Goal: Information Seeking & Learning: Learn about a topic

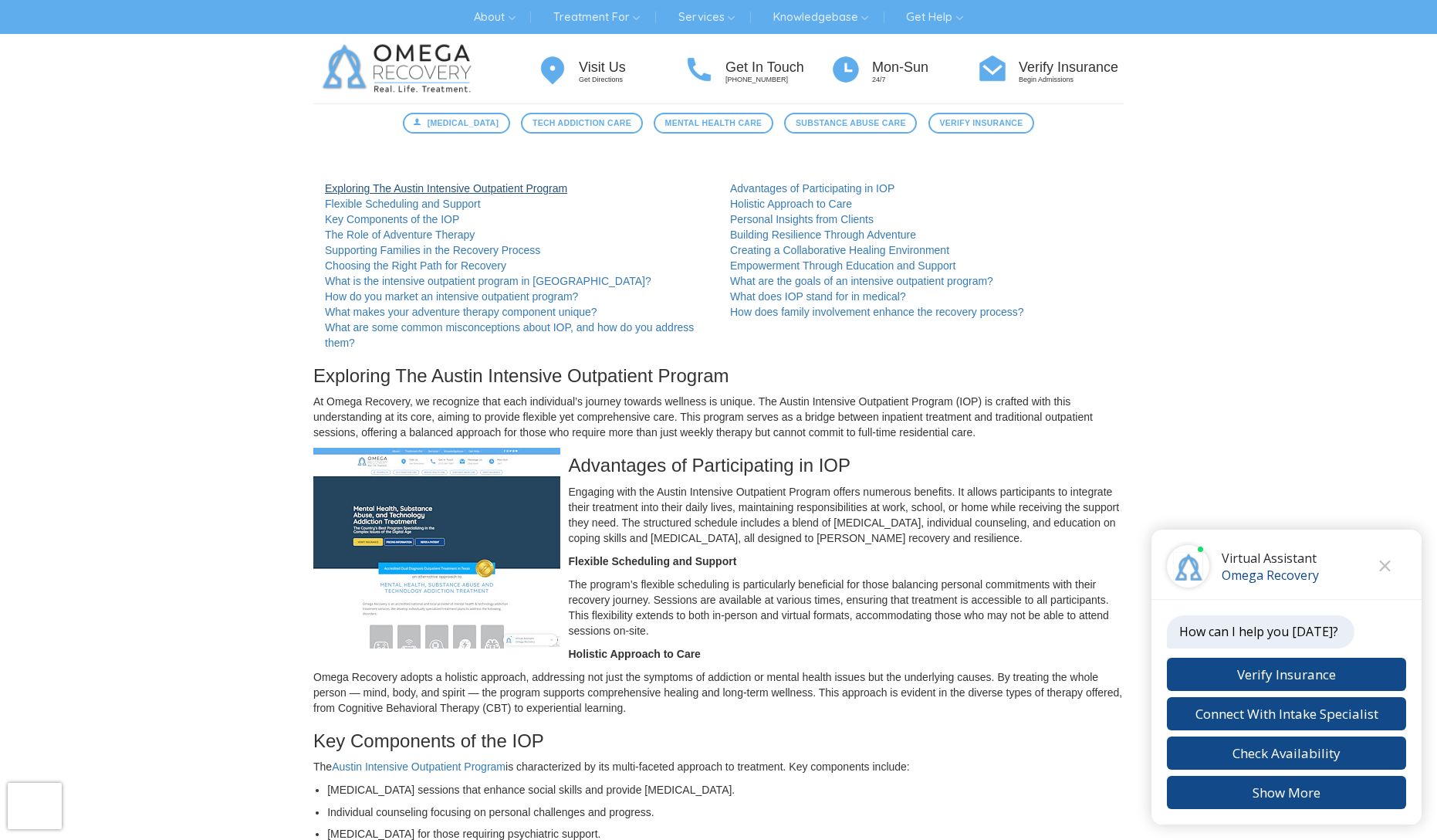
click at [431, 193] on link "Exploring The Austin Intensive Outpatient Program" at bounding box center [446, 187] width 242 height 12
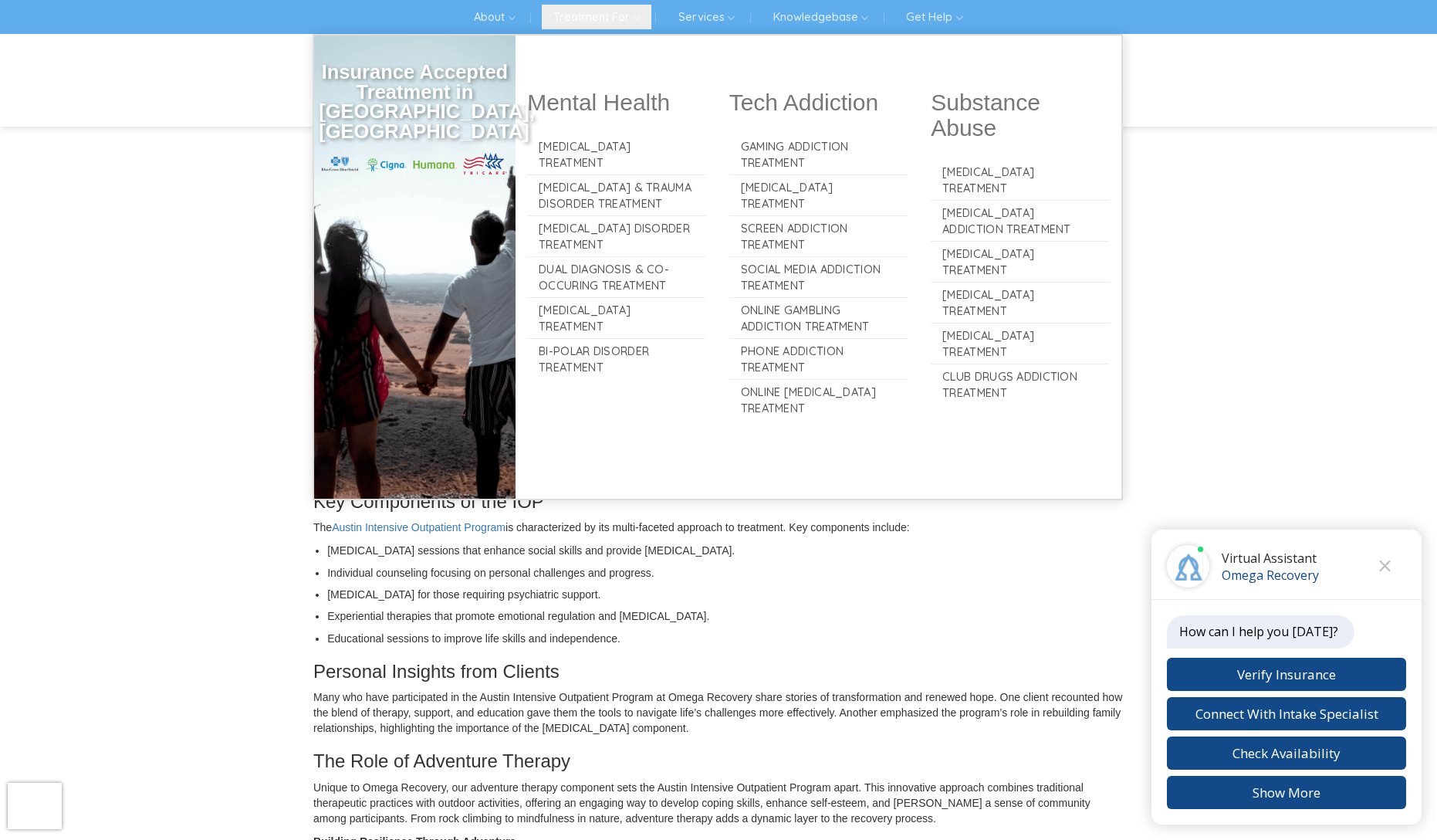
click at [606, 5] on link "Treatment For" at bounding box center [596, 17] width 109 height 25
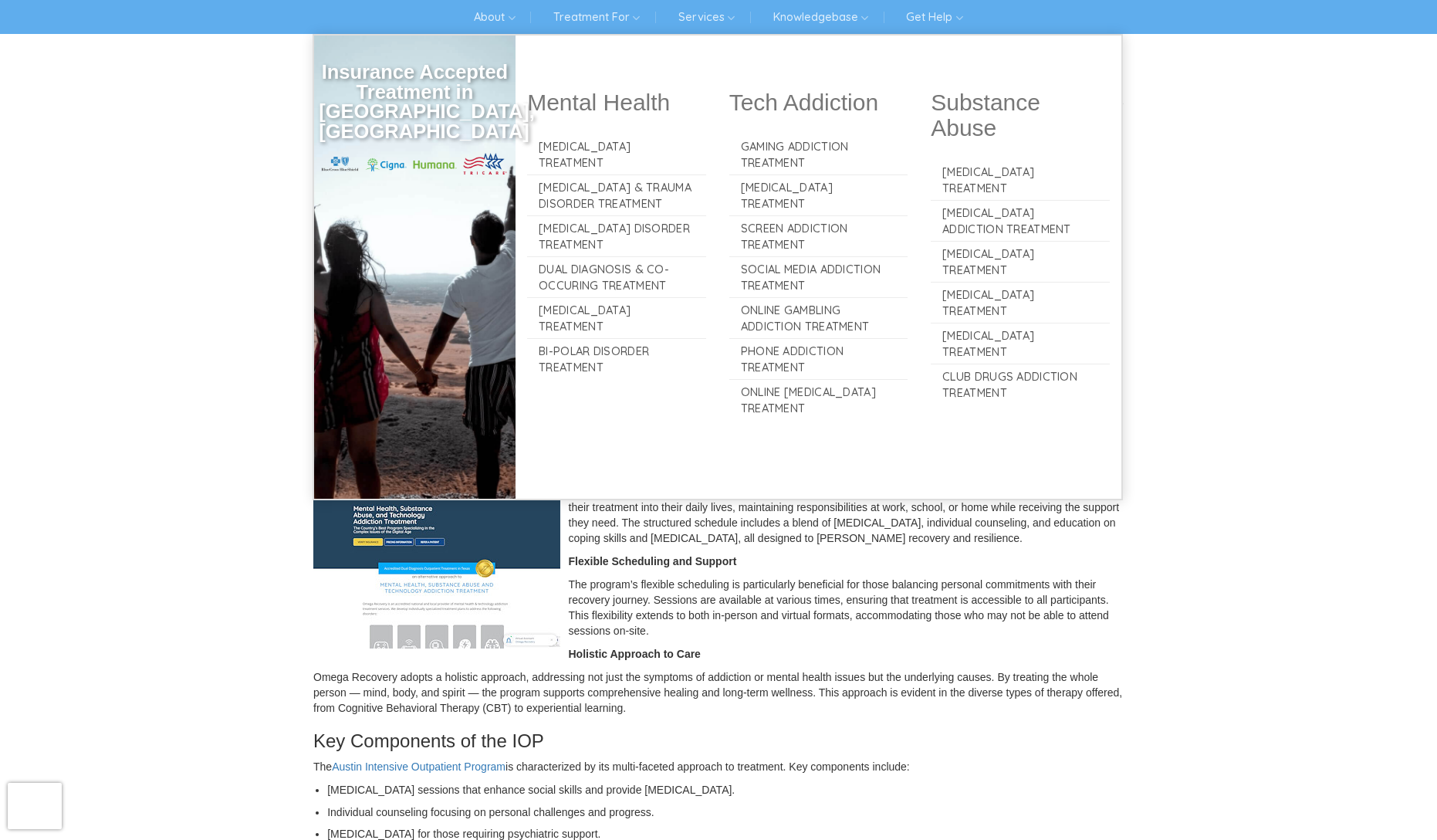
click at [582, 133] on div at bounding box center [616, 129] width 179 height 12
click at [573, 139] on link "[MEDICAL_DATA] Treatment" at bounding box center [616, 154] width 179 height 40
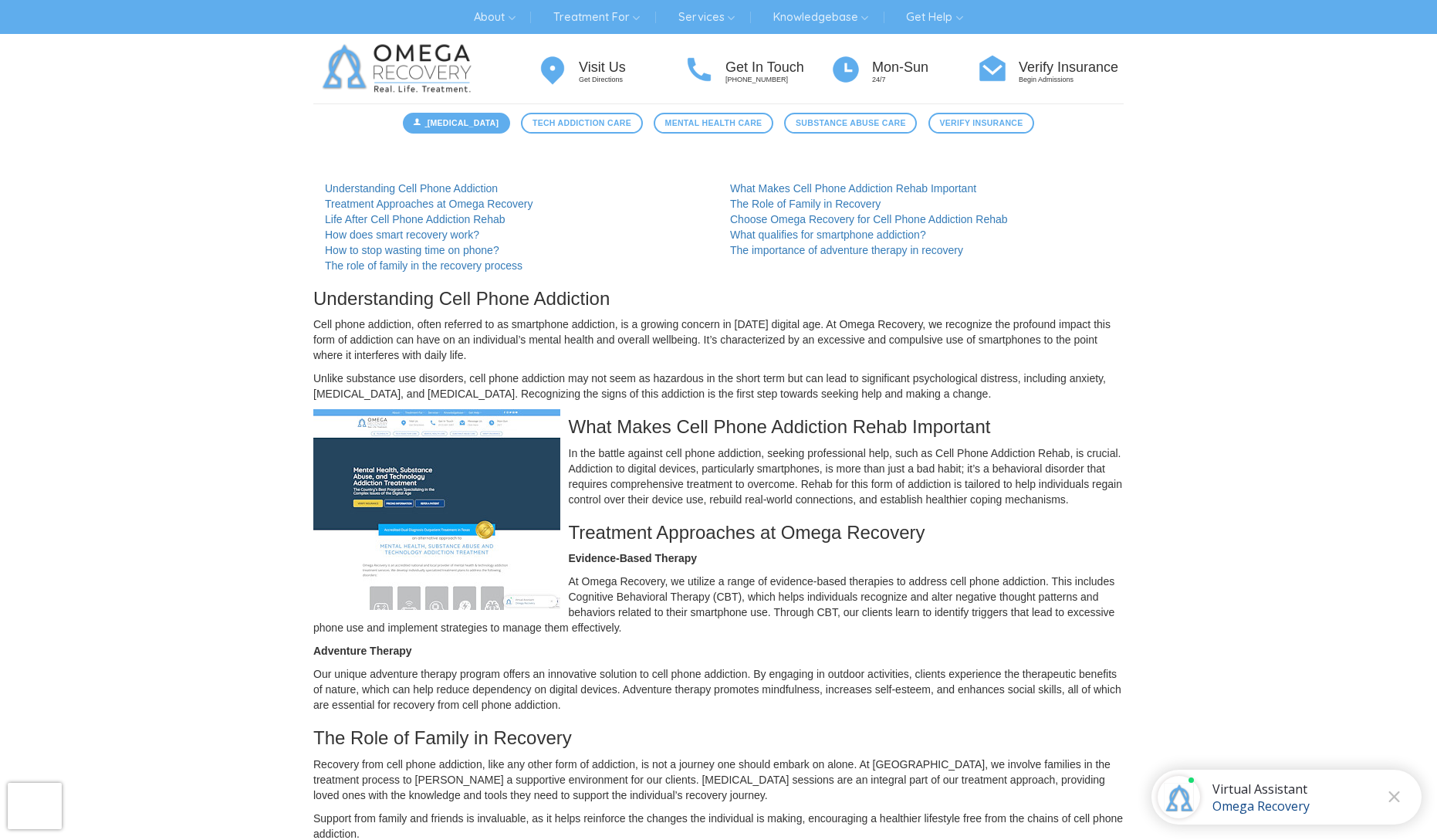
click at [454, 129] on link "[MEDICAL_DATA]" at bounding box center [456, 123] width 107 height 21
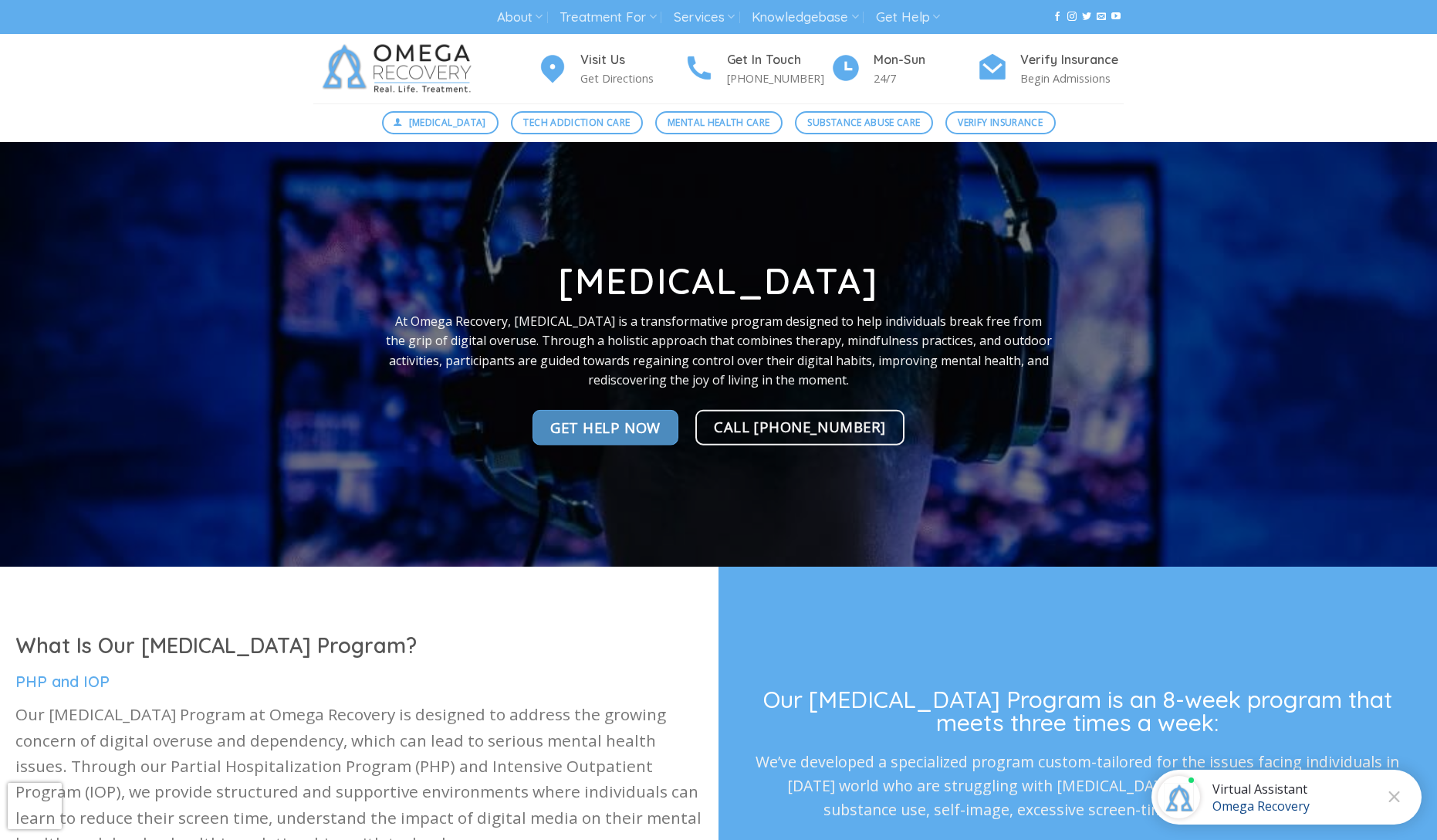
click at [626, 434] on span "Get Help NOw" at bounding box center [605, 427] width 110 height 22
